Goal: Task Accomplishment & Management: Use online tool/utility

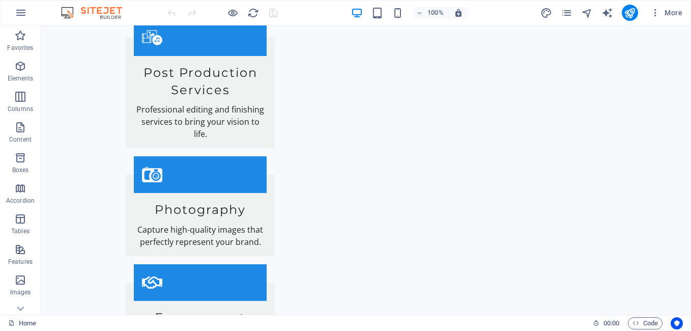
scroll to position [1519, 0]
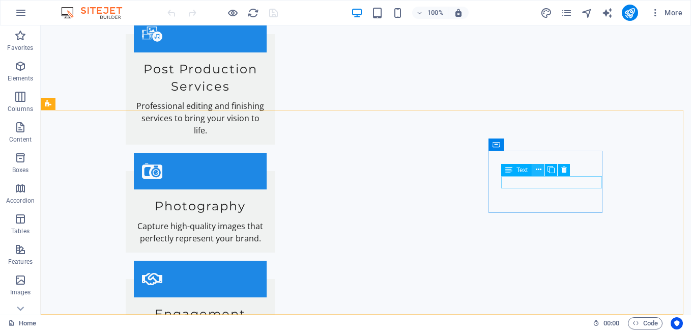
click at [539, 173] on icon at bounding box center [539, 169] width 6 height 11
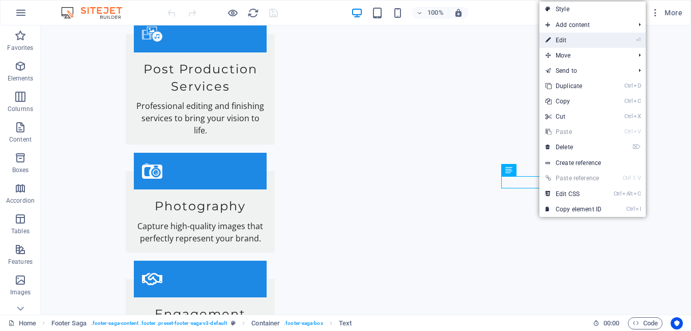
click at [585, 45] on link "⏎ Edit" at bounding box center [574, 40] width 68 height 15
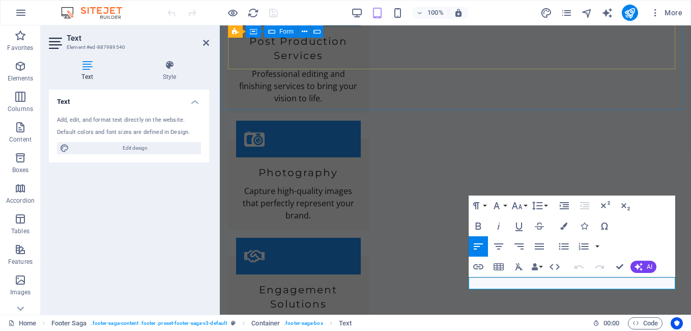
scroll to position [2213, 0]
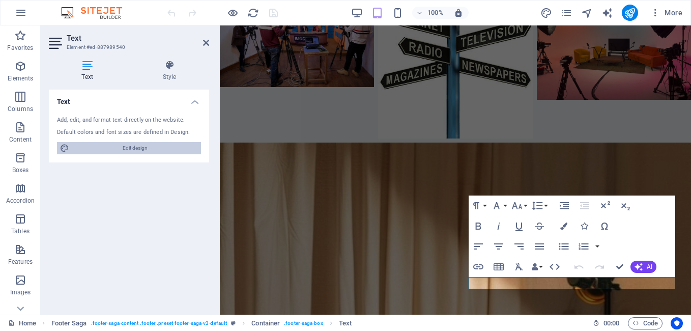
click at [150, 145] on span "Edit design" at bounding box center [135, 148] width 126 height 12
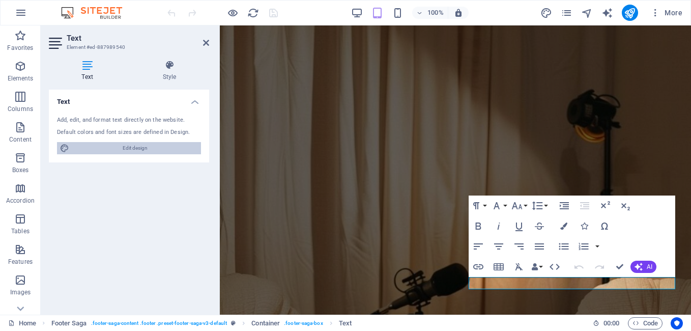
select select "px"
select select "200"
select select "px"
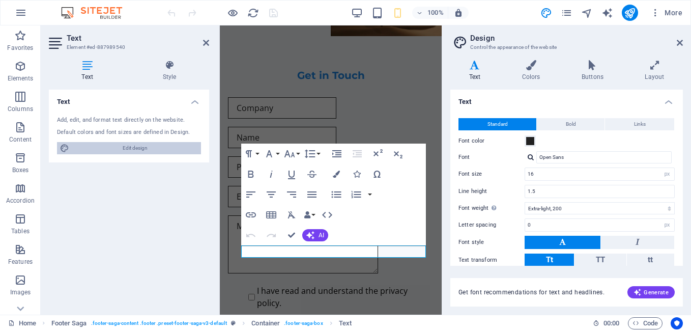
scroll to position [2450, 0]
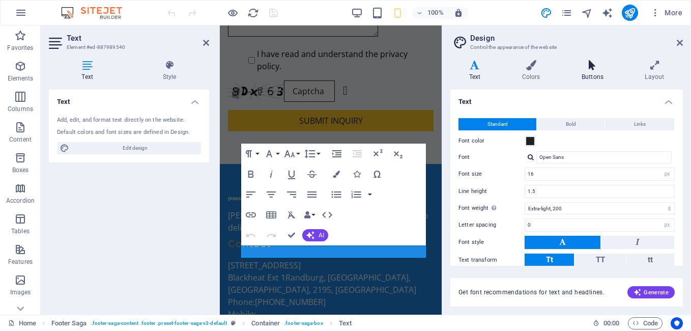
click at [594, 75] on h4 "Buttons" at bounding box center [594, 70] width 63 height 21
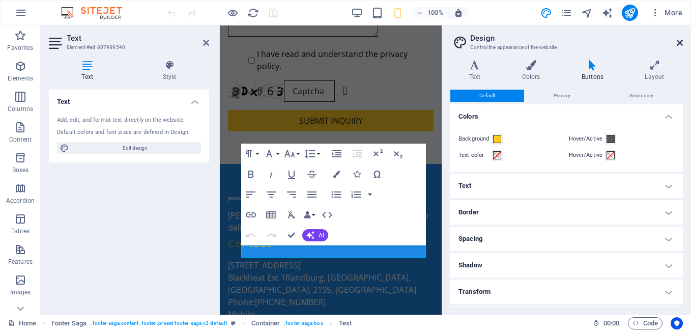
click at [681, 43] on icon at bounding box center [680, 43] width 6 height 8
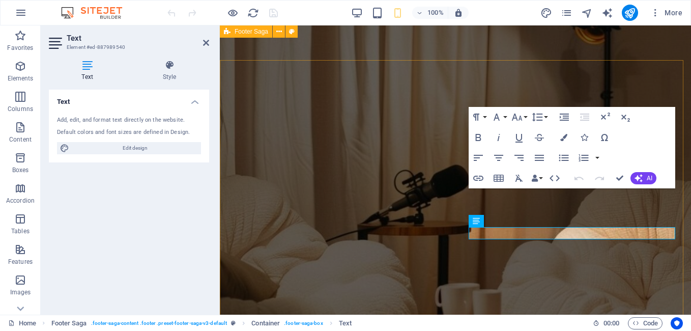
scroll to position [2302, 0]
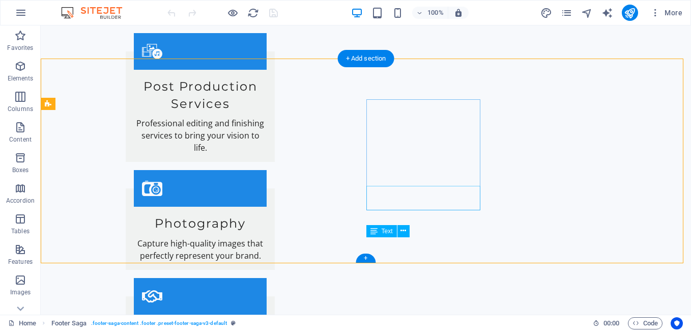
scroll to position [1519, 0]
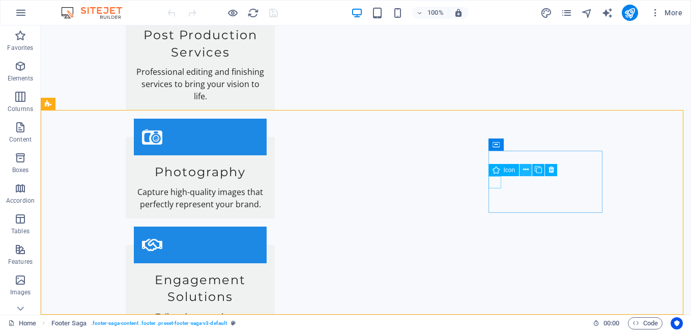
click at [527, 171] on icon at bounding box center [526, 169] width 6 height 11
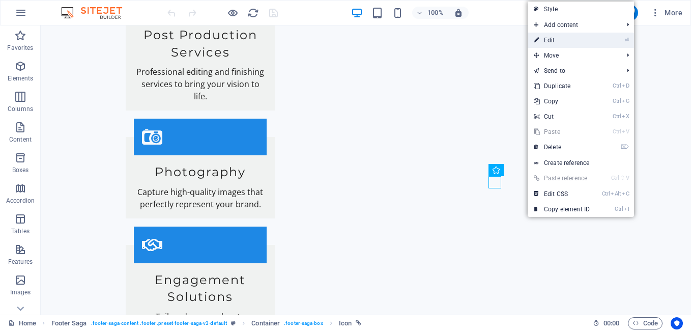
click at [560, 43] on link "⏎ Edit" at bounding box center [562, 40] width 68 height 15
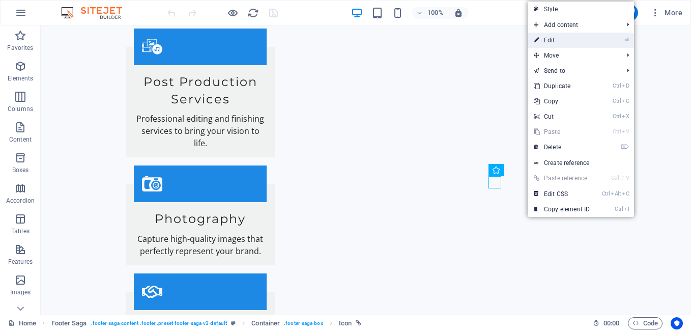
select select "xMidYMid"
select select "px"
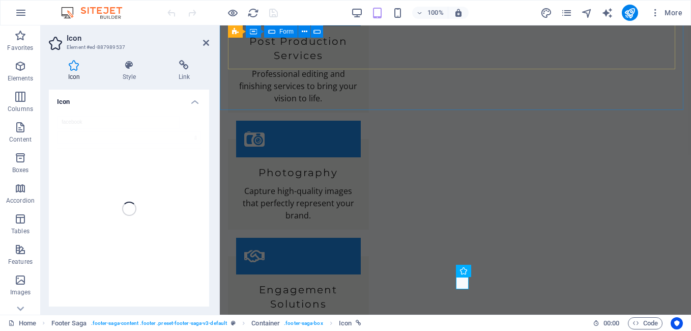
scroll to position [2213, 0]
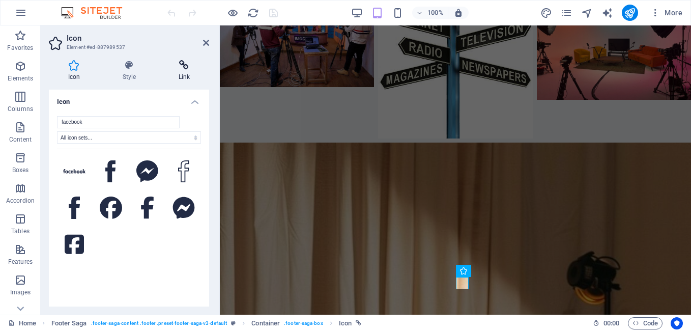
click at [188, 77] on h4 "Link" at bounding box center [184, 70] width 50 height 21
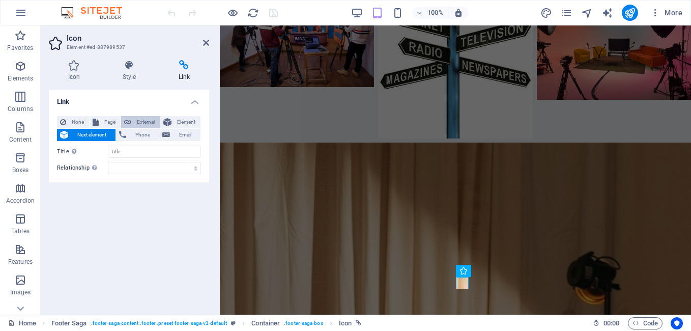
click at [135, 123] on span "External" at bounding box center [145, 122] width 22 height 12
select select "blank"
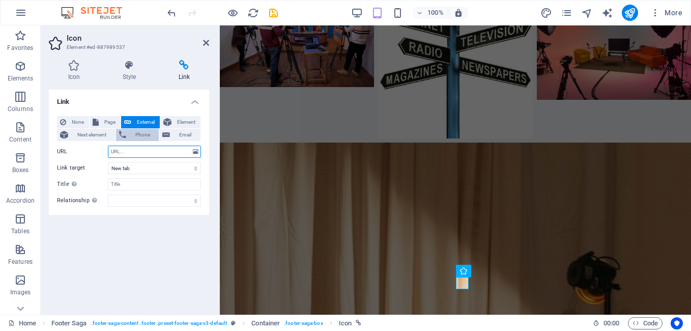
paste input "[URL][DOMAIN_NAME]"
type input "[URL][DOMAIN_NAME]"
click at [212, 68] on div "Icon Style Link Icon facebook All icon sets... IcoFont Ionicons FontAwesome Bra…" at bounding box center [129, 183] width 177 height 263
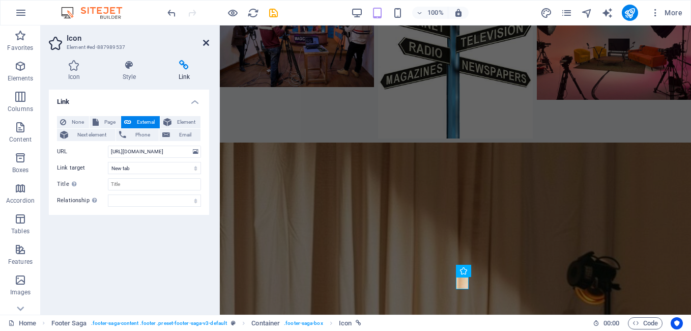
drag, startPoint x: 204, startPoint y: 41, endPoint x: 163, endPoint y: 15, distance: 48.3
click at [204, 41] on icon at bounding box center [206, 43] width 6 height 8
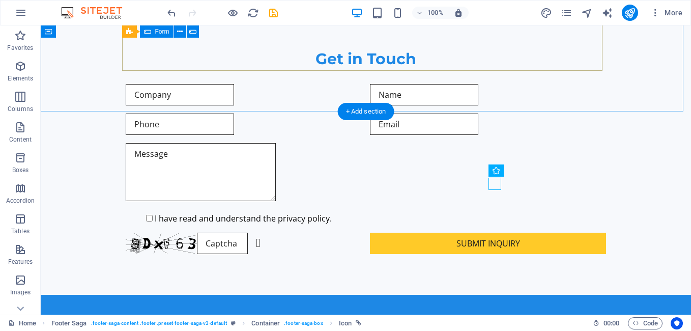
scroll to position [1519, 0]
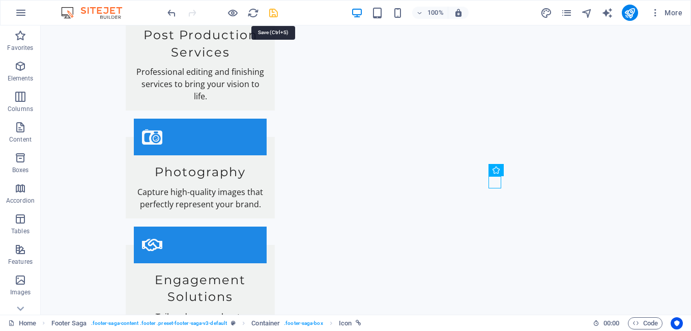
click at [0, 0] on icon "save" at bounding box center [0, 0] width 0 height 0
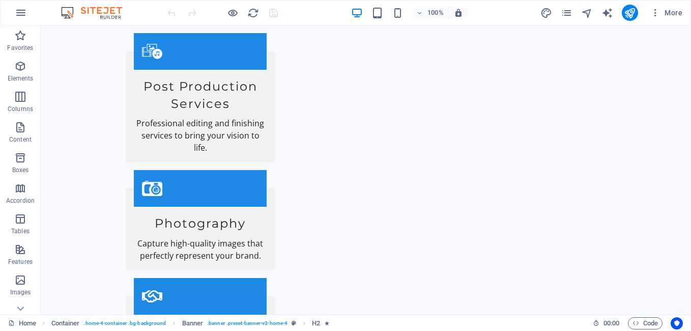
scroll to position [1519, 0]
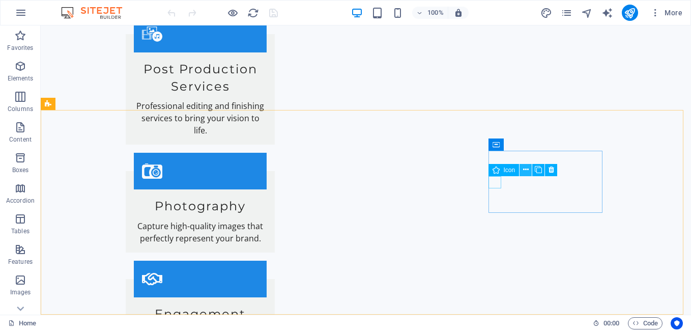
click at [524, 170] on icon at bounding box center [526, 169] width 6 height 11
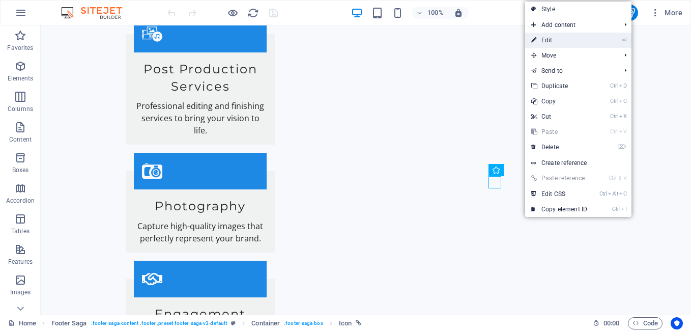
click at [564, 44] on link "⏎ Edit" at bounding box center [559, 40] width 68 height 15
select select "xMidYMid"
select select "px"
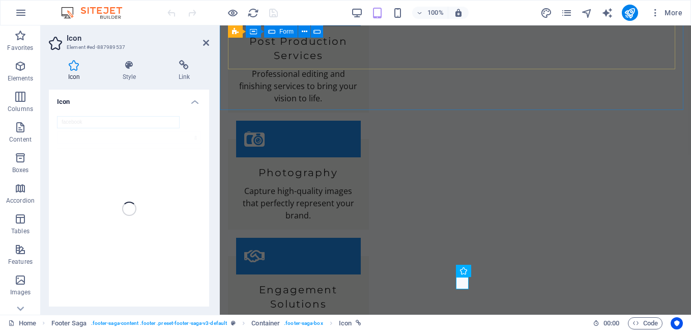
scroll to position [2213, 0]
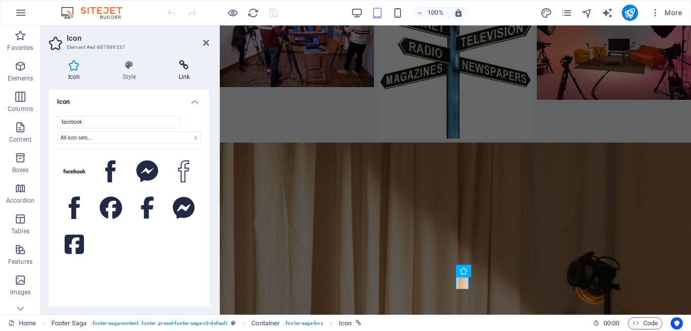
click at [184, 71] on h4 "Link" at bounding box center [184, 70] width 50 height 21
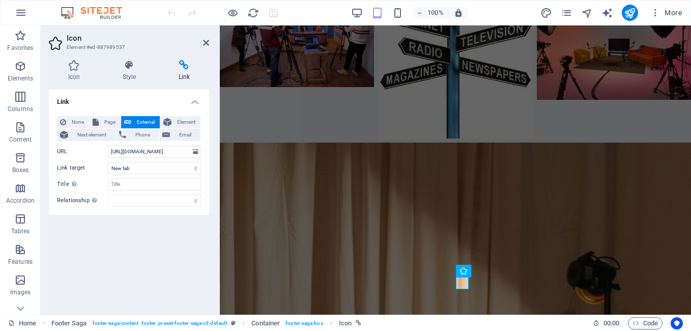
click at [145, 118] on span "External" at bounding box center [145, 122] width 22 height 12
click at [145, 122] on span "External" at bounding box center [145, 122] width 22 height 12
click at [111, 151] on input "[URL][DOMAIN_NAME]" at bounding box center [154, 152] width 93 height 12
type input "h"
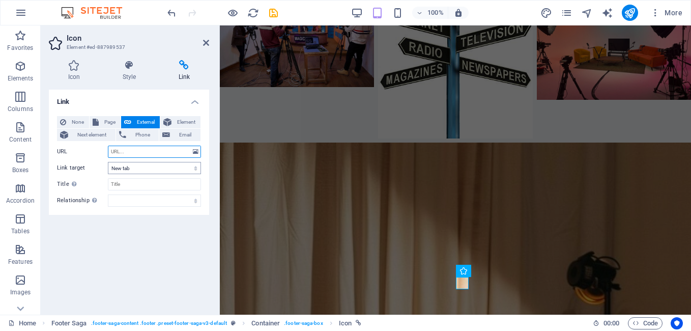
paste input "[URL][DOMAIN_NAME]"
type input "[URL][DOMAIN_NAME]"
click at [213, 78] on div "Icon Style Link Icon facebook All icon sets... IcoFont Ionicons FontAwesome Bra…" at bounding box center [129, 183] width 177 height 263
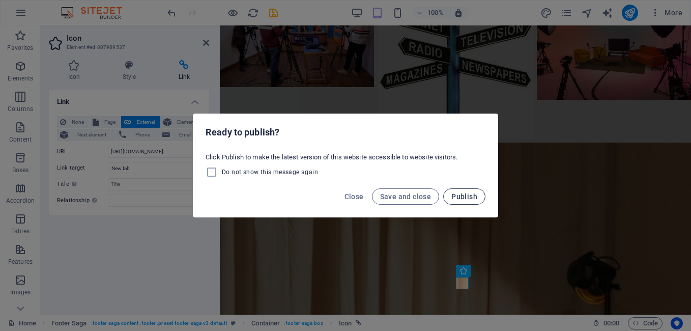
click at [477, 197] on span "Publish" at bounding box center [465, 196] width 26 height 8
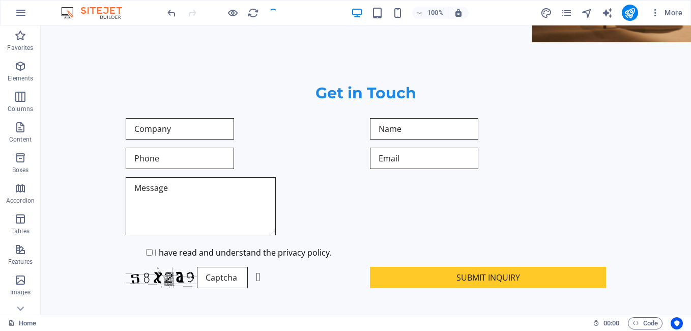
scroll to position [1519, 0]
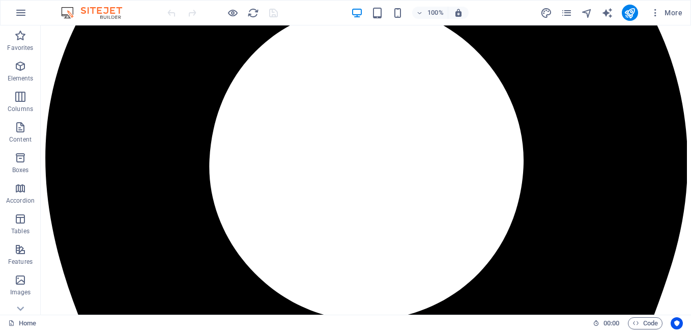
scroll to position [1519, 0]
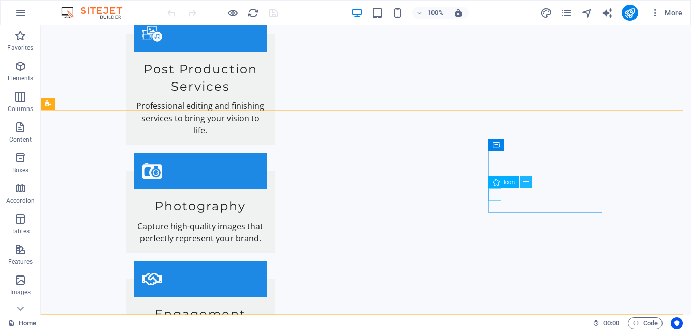
click at [524, 182] on icon at bounding box center [526, 182] width 6 height 11
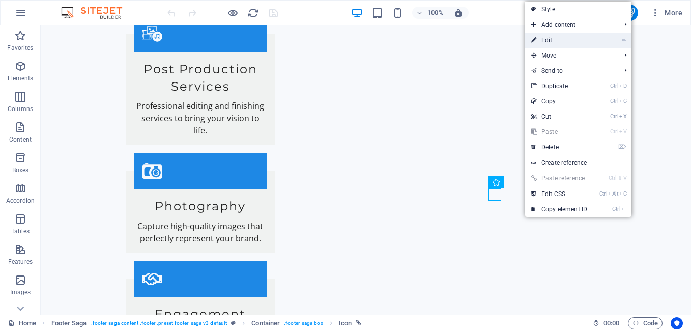
click at [548, 43] on link "⏎ Edit" at bounding box center [559, 40] width 68 height 15
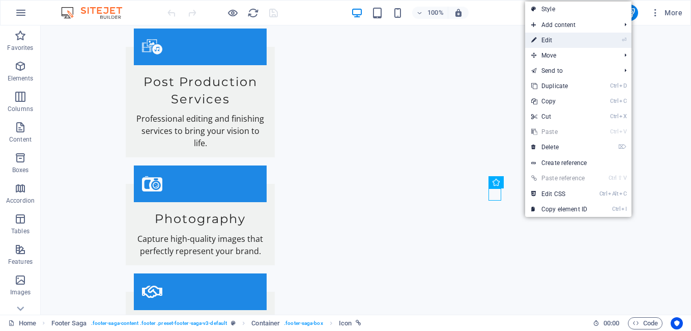
select select "xMidYMid"
select select "px"
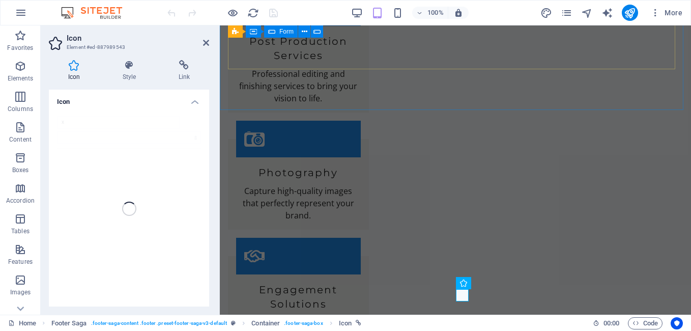
scroll to position [2213, 0]
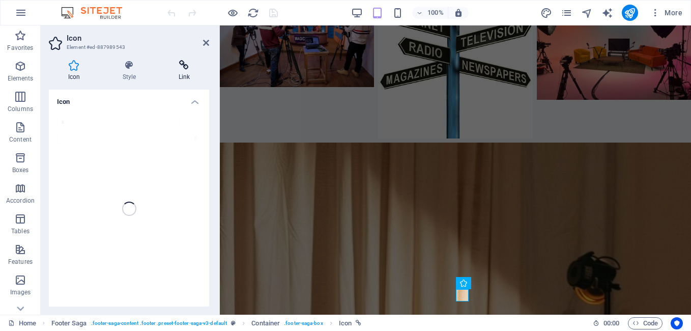
click at [181, 71] on h4 "Link" at bounding box center [184, 70] width 50 height 21
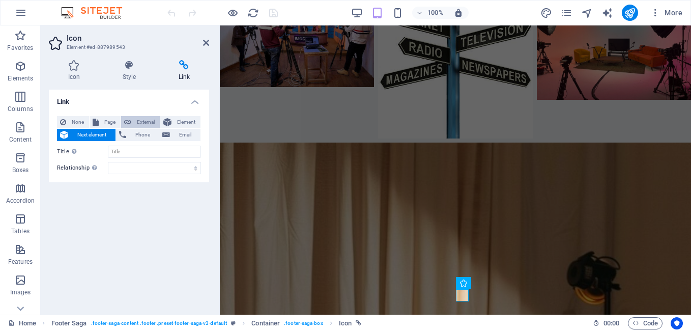
click at [145, 124] on span "External" at bounding box center [145, 122] width 22 height 12
select select "blank"
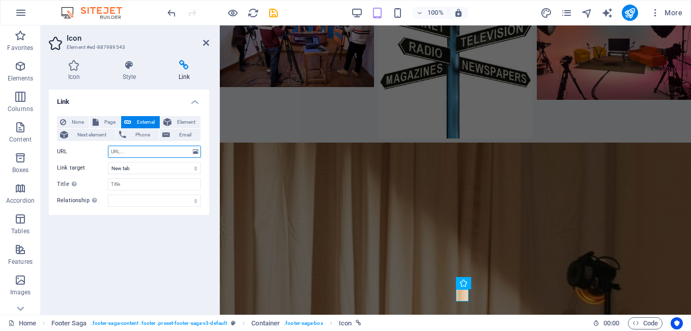
paste input "[URL][DOMAIN_NAME]"
type input "[URL][DOMAIN_NAME]"
click at [213, 74] on div "Icon Style Link Icon x Appearance Color Background Mode Scale Left Center Right…" at bounding box center [129, 183] width 177 height 263
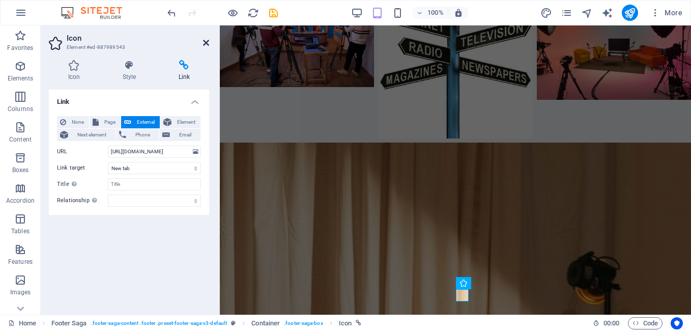
click at [207, 43] on icon at bounding box center [206, 43] width 6 height 8
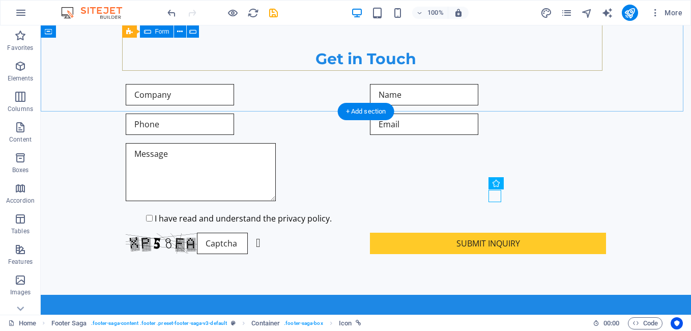
scroll to position [1519, 0]
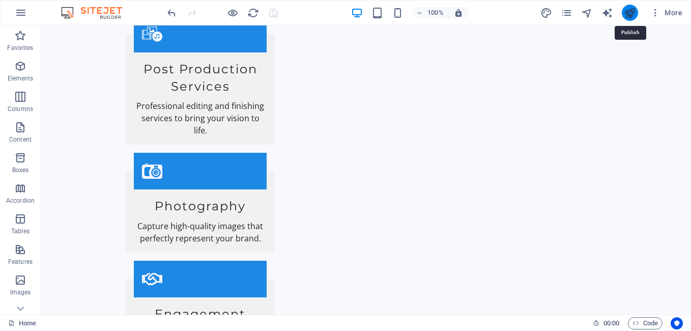
click at [632, 12] on icon "publish" at bounding box center [630, 13] width 12 height 12
